Goal: Find specific page/section: Find specific page/section

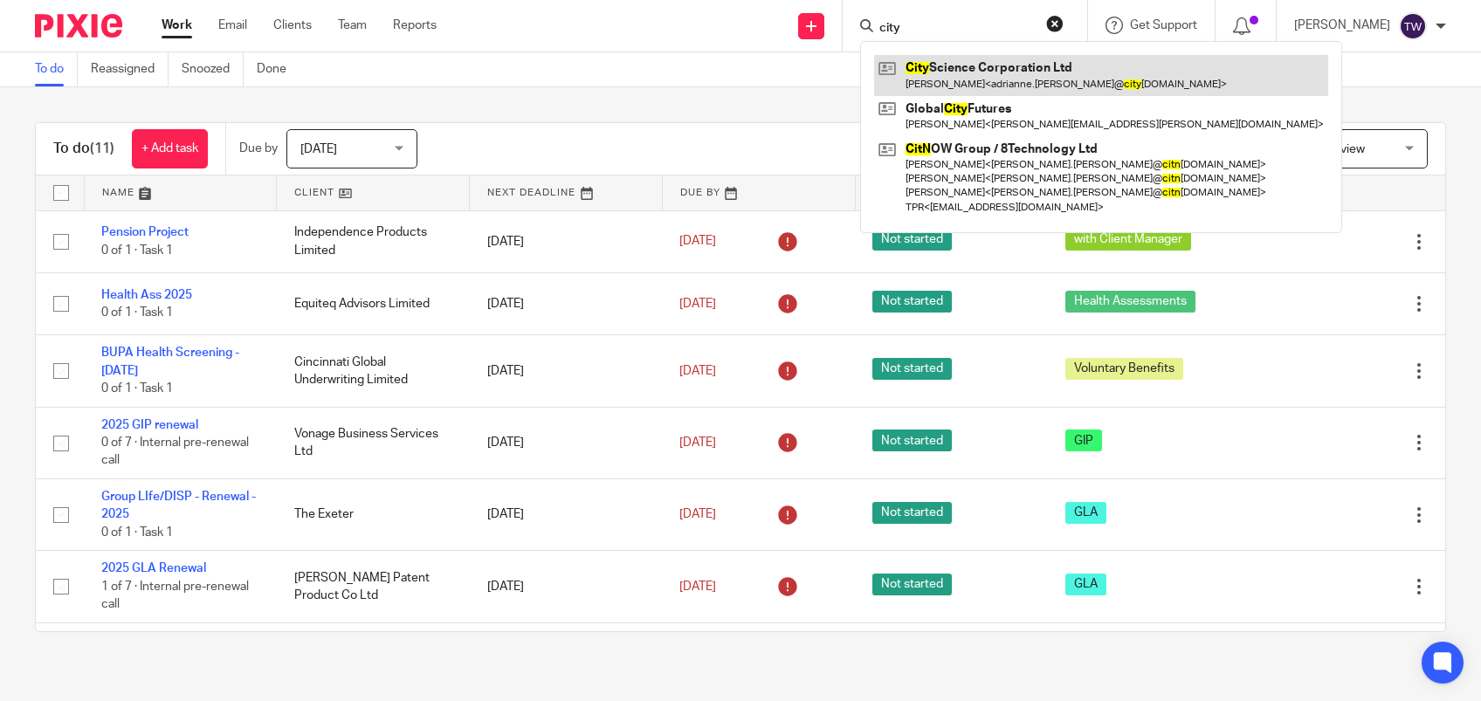
type input "city"
click at [1015, 66] on link at bounding box center [1101, 75] width 454 height 40
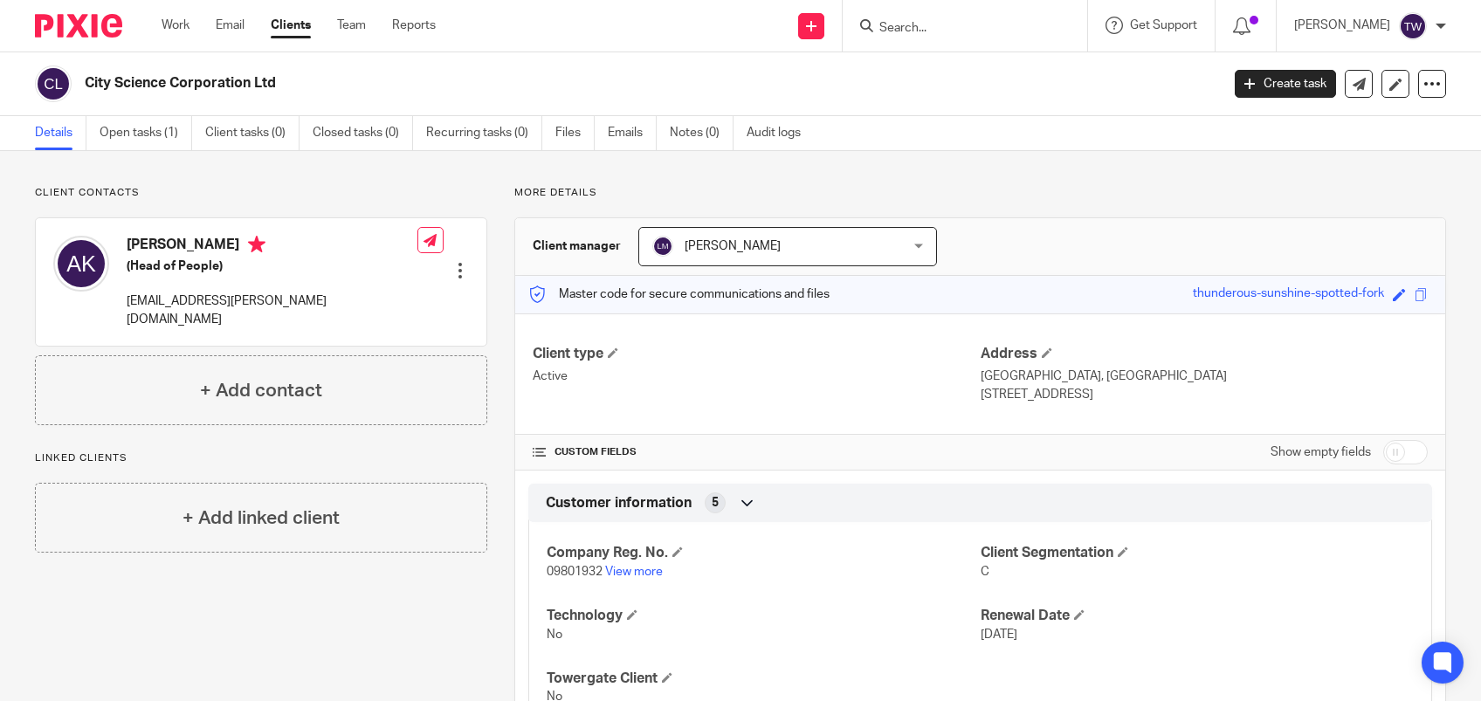
click at [1365, 293] on div "Master code for secure communications and files thunderous-sunshine-spotted-for…" at bounding box center [980, 295] width 930 height 38
drag, startPoint x: 1365, startPoint y: 293, endPoint x: 1339, endPoint y: 290, distance: 26.3
copy div "thunderous-sunshine-spotted-fork"
